Goal: Task Accomplishment & Management: Manage account settings

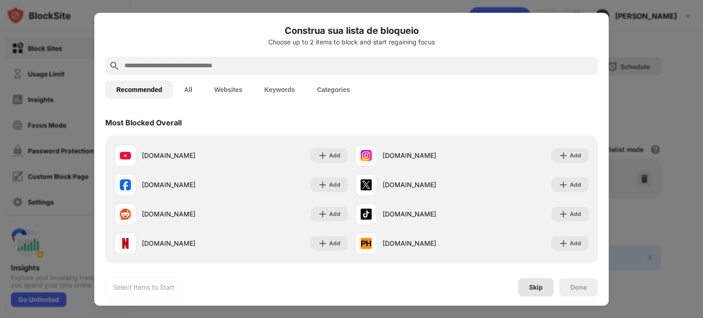
click at [540, 289] on div "Skip" at bounding box center [536, 287] width 14 height 7
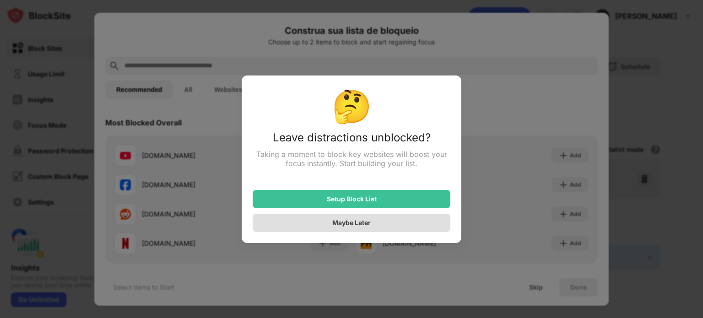
click at [350, 226] on div "Maybe Later" at bounding box center [351, 223] width 38 height 8
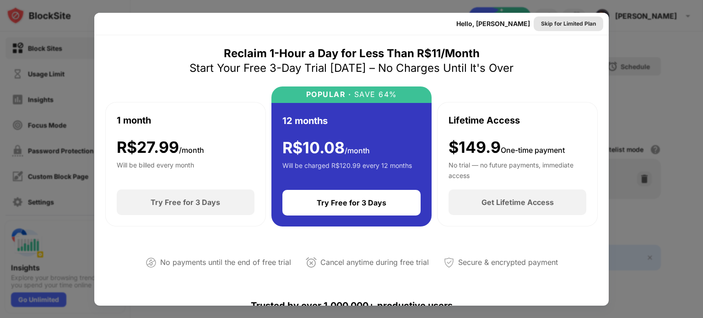
click at [559, 24] on div "Skip for Limited Plan" at bounding box center [568, 23] width 55 height 9
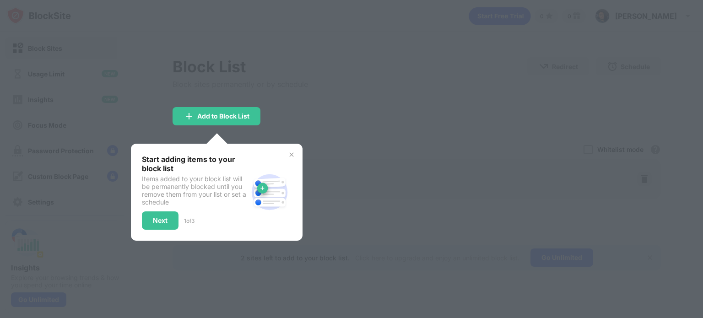
click at [292, 153] on img at bounding box center [291, 154] width 7 height 7
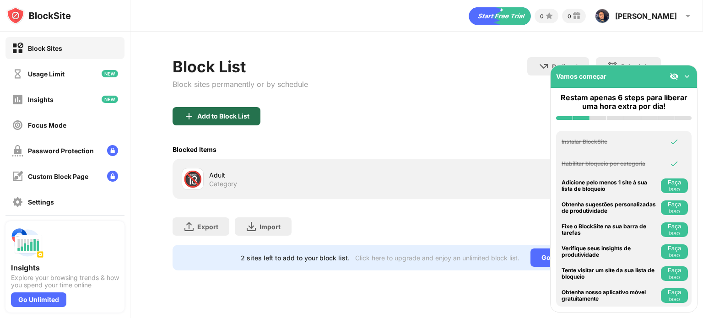
click at [222, 115] on div "Add to Block List" at bounding box center [223, 116] width 52 height 7
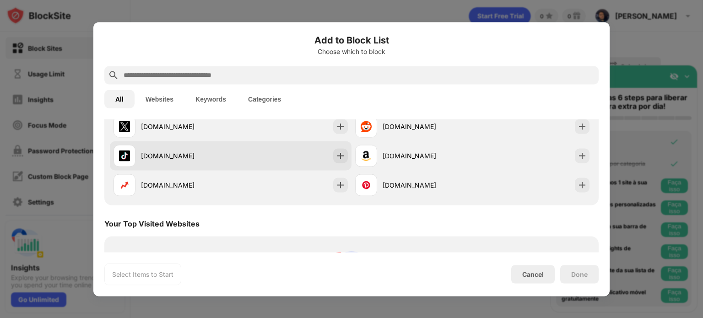
scroll to position [229, 0]
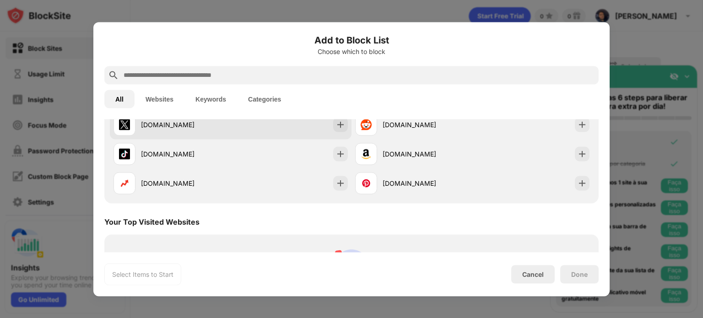
click at [221, 130] on div "[DOMAIN_NAME]" at bounding box center [172, 125] width 117 height 22
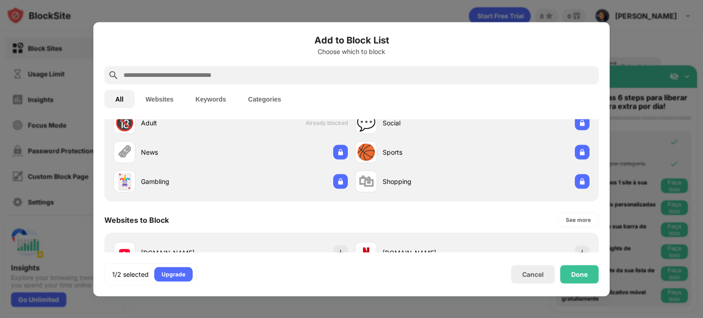
scroll to position [0, 0]
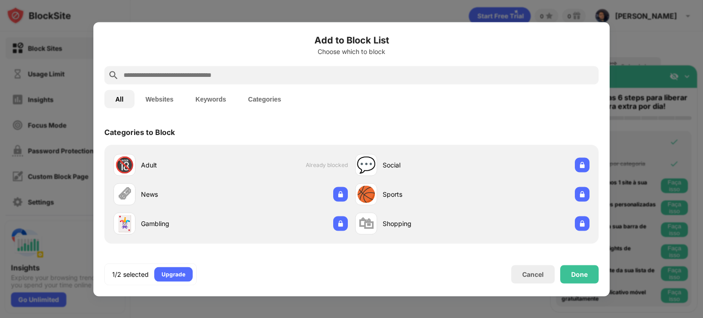
click at [217, 78] on input "text" at bounding box center [359, 75] width 472 height 11
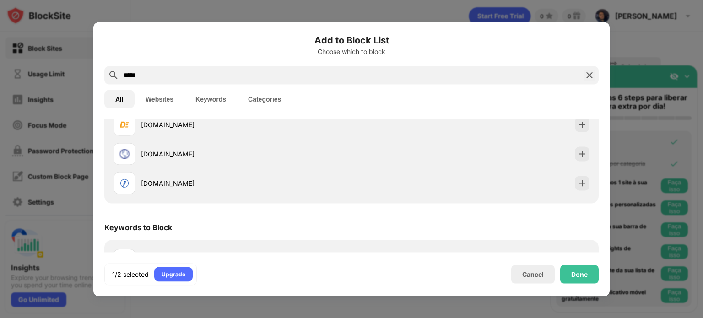
scroll to position [156, 0]
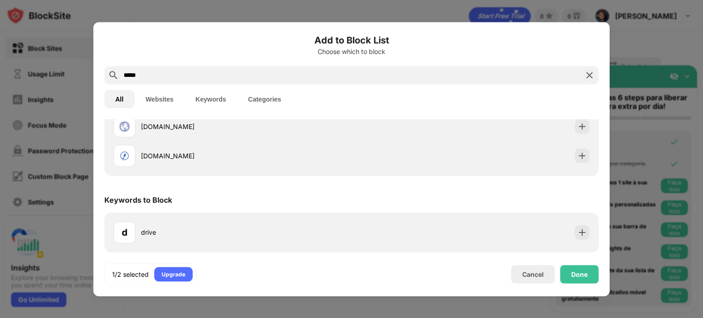
drag, startPoint x: 141, startPoint y: 75, endPoint x: 38, endPoint y: 54, distance: 105.0
click at [38, 318] on div "Add to Block List Choose which to block ***** All Websites Keywords Categories …" at bounding box center [351, 318] width 703 height 0
type input "**********"
click at [536, 274] on div "Cancel" at bounding box center [533, 275] width 22 height 8
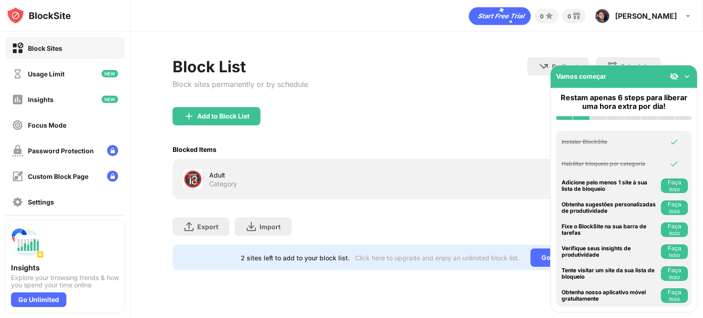
click at [435, 92] on div "Block List Block sites permanently or by schedule Redirect Choose a site to be …" at bounding box center [417, 82] width 488 height 50
click at [227, 116] on div "Add to Block List" at bounding box center [223, 116] width 52 height 7
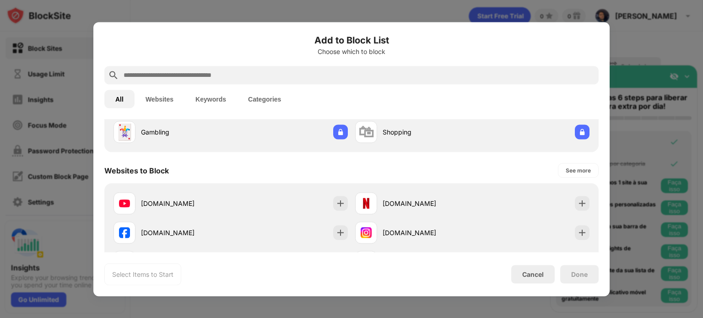
scroll to position [123, 0]
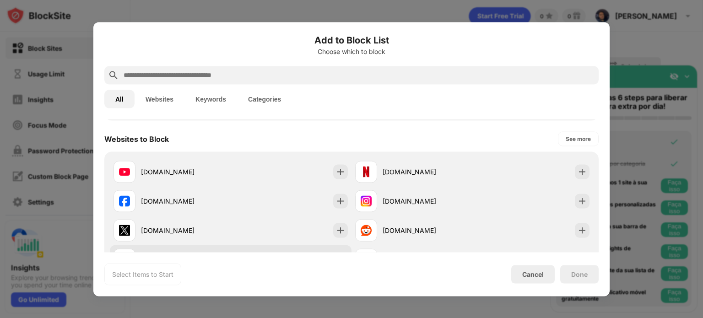
click at [339, 245] on div "[DOMAIN_NAME]" at bounding box center [231, 259] width 242 height 29
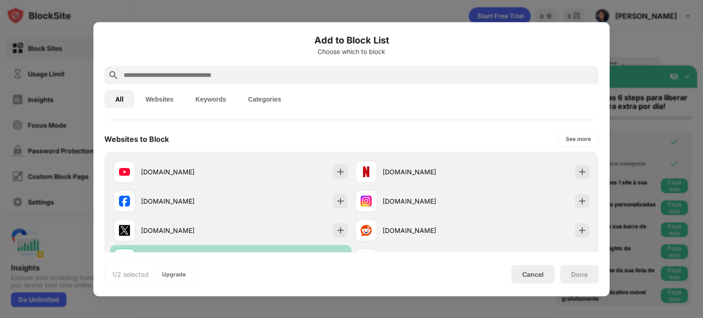
scroll to position [183, 0]
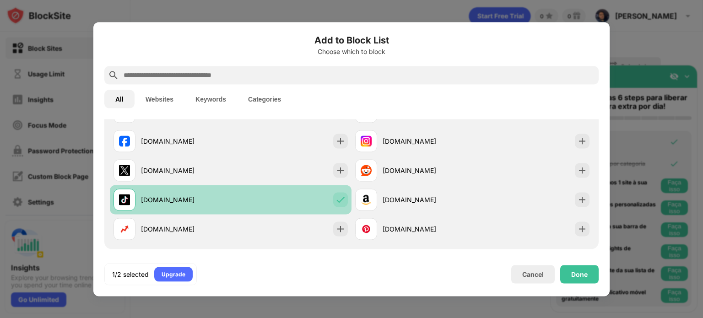
click at [335, 208] on div "[DOMAIN_NAME]" at bounding box center [231, 199] width 242 height 29
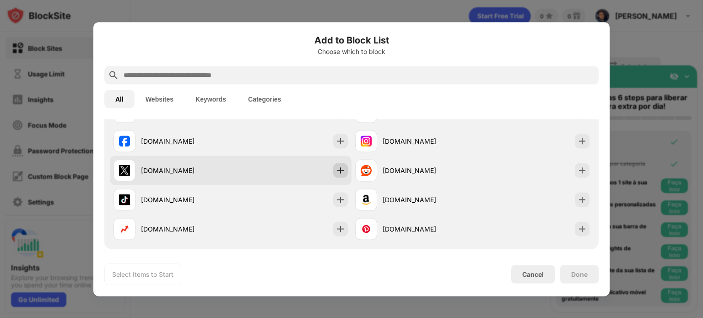
click at [336, 169] on img at bounding box center [340, 170] width 9 height 9
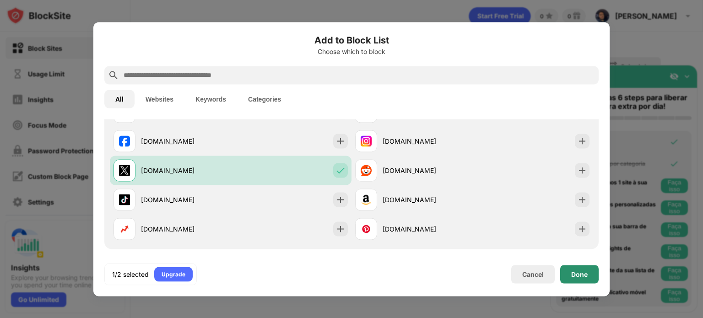
click at [578, 274] on div "Done" at bounding box center [579, 274] width 16 height 7
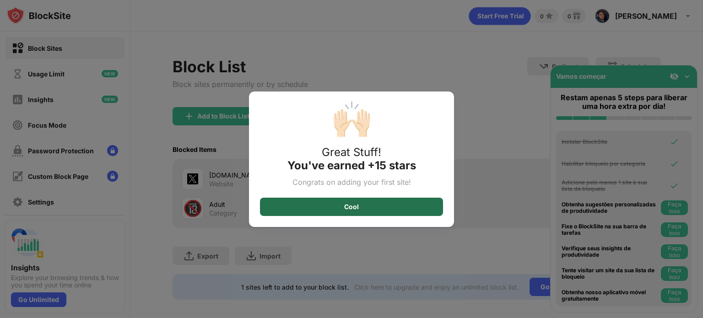
click at [386, 209] on div "Cool" at bounding box center [351, 207] width 183 height 18
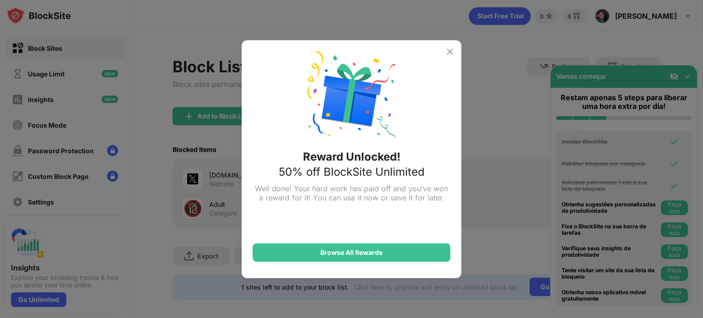
click at [448, 50] on img at bounding box center [450, 51] width 11 height 11
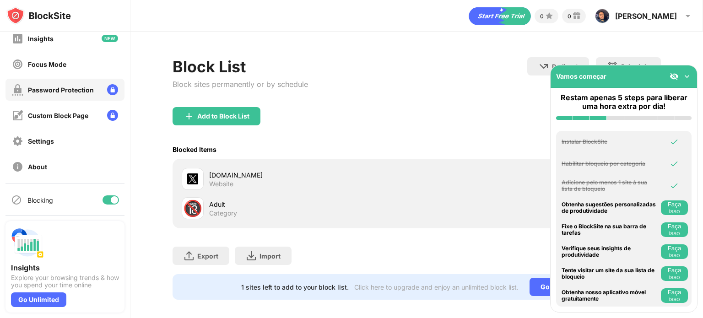
scroll to position [62, 0]
